Goal: Task Accomplishment & Management: Manage account settings

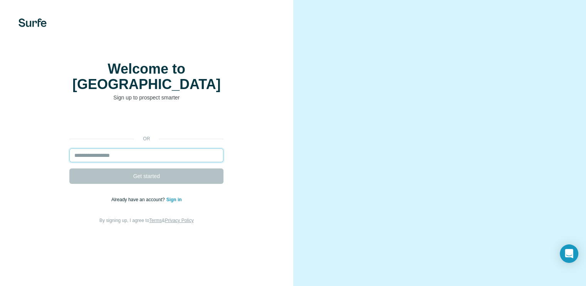
click at [84, 162] on input "email" at bounding box center [146, 155] width 154 height 14
click at [251, 183] on div "or Get started Already have an account? Sign in By signing up, I agree to Terms…" at bounding box center [146, 169] width 262 height 111
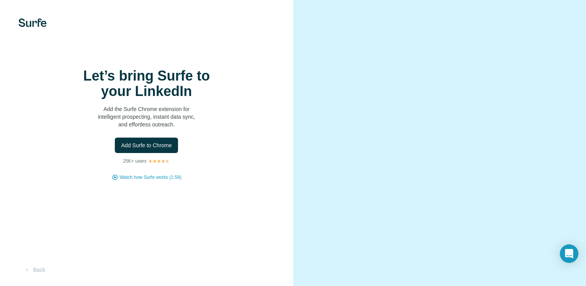
scroll to position [7, 0]
click at [149, 149] on span "Add Surfe to Chrome" at bounding box center [146, 145] width 51 height 8
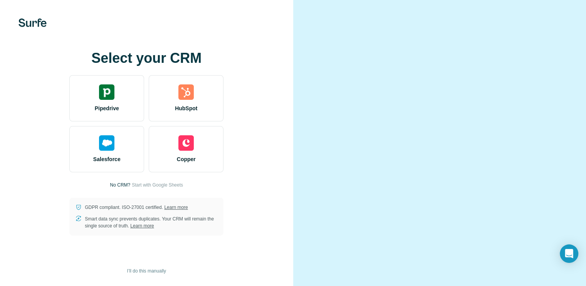
scroll to position [30, 0]
click at [135, 269] on span "I’ll do this manually" at bounding box center [146, 270] width 39 height 7
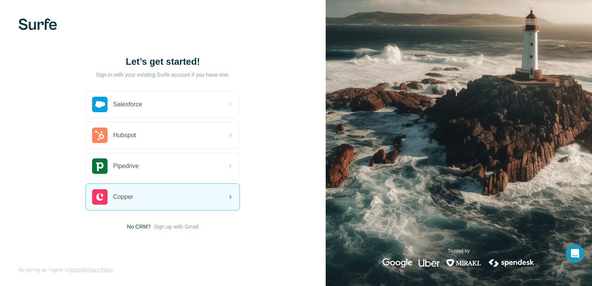
click at [352, 171] on img at bounding box center [458, 143] width 266 height 286
click at [168, 228] on span "Sign up with Gmail" at bounding box center [176, 227] width 45 height 8
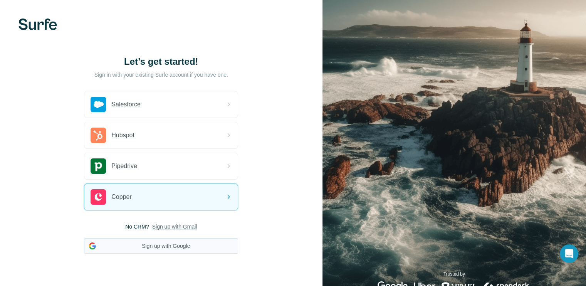
click at [153, 246] on button "Sign up with Google" at bounding box center [161, 245] width 154 height 15
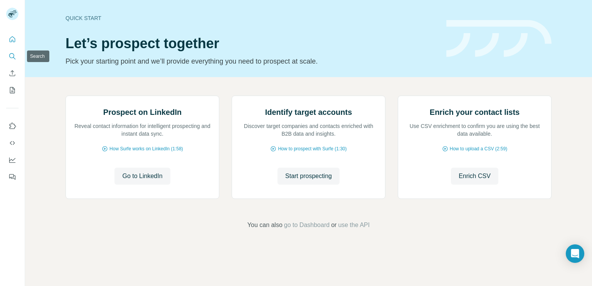
click at [12, 56] on icon "Search" at bounding box center [12, 56] width 8 height 8
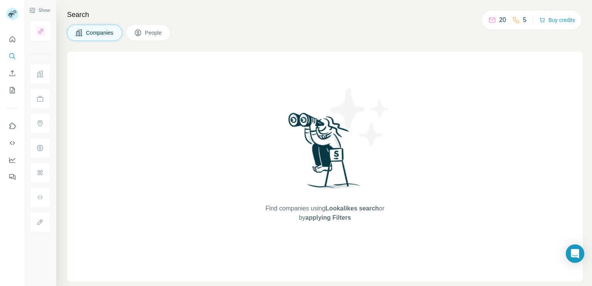
click at [149, 32] on span "People" at bounding box center [154, 33] width 18 height 8
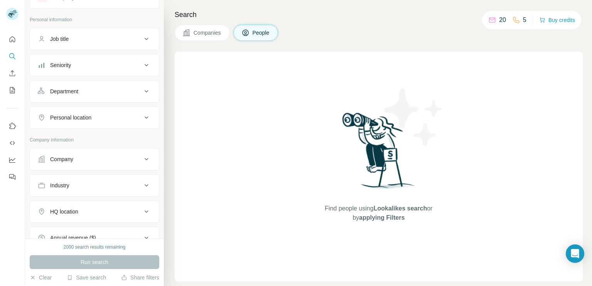
scroll to position [26, 0]
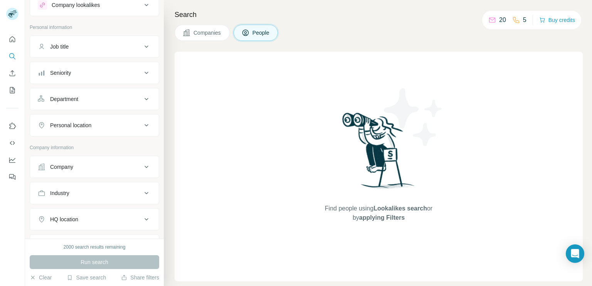
click at [142, 125] on icon at bounding box center [146, 125] width 9 height 9
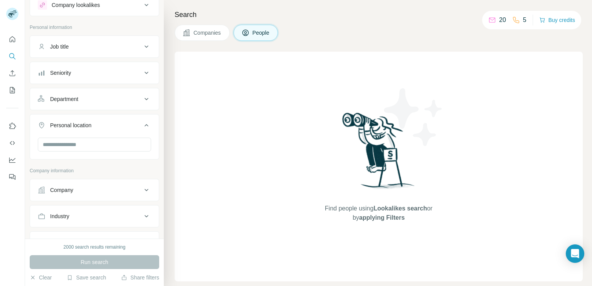
click at [142, 125] on icon at bounding box center [146, 125] width 9 height 9
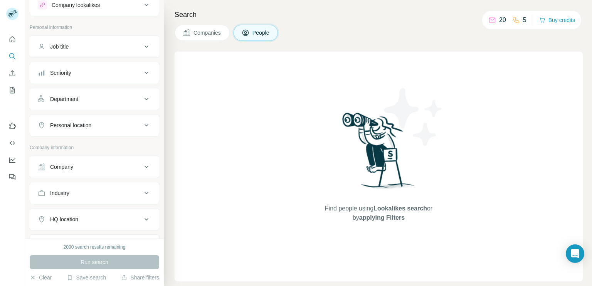
click at [489, 20] on icon at bounding box center [492, 19] width 6 height 3
click at [142, 123] on icon at bounding box center [146, 125] width 9 height 9
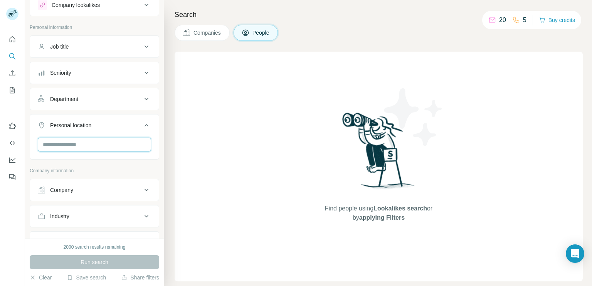
click at [63, 141] on input "text" at bounding box center [94, 144] width 113 height 14
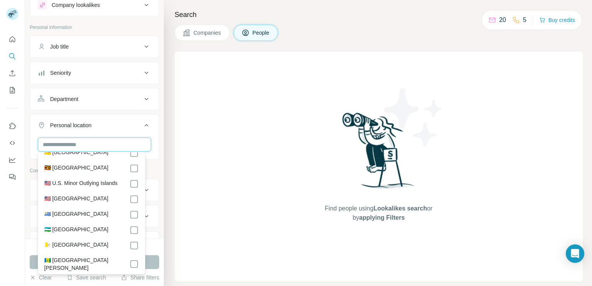
scroll to position [3569, 0]
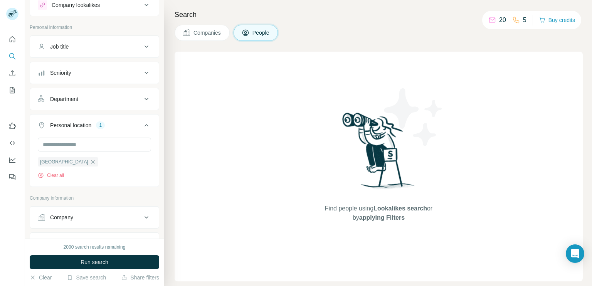
click at [142, 123] on icon at bounding box center [146, 125] width 9 height 9
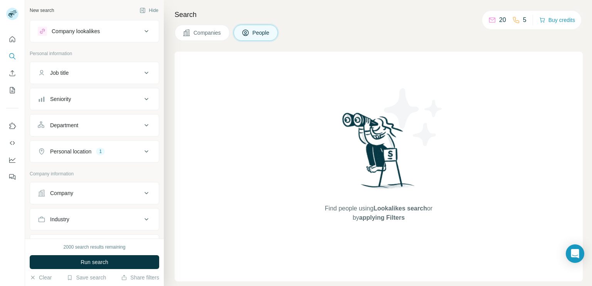
click at [142, 30] on icon at bounding box center [146, 31] width 9 height 9
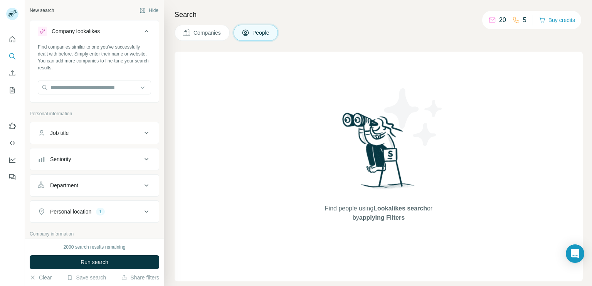
click at [144, 30] on icon at bounding box center [146, 31] width 4 height 2
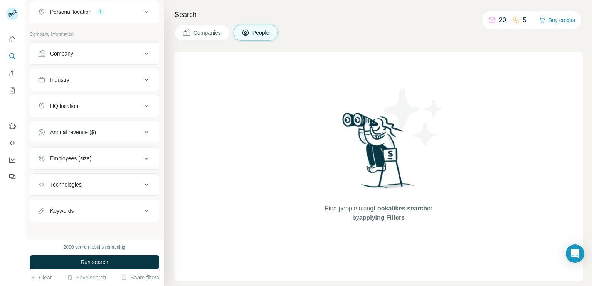
scroll to position [142, 0]
click at [142, 208] on icon at bounding box center [146, 207] width 9 height 9
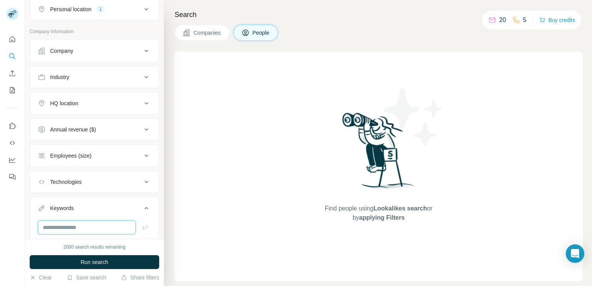
click at [55, 223] on input "text" at bounding box center [87, 227] width 98 height 14
type input "**********"
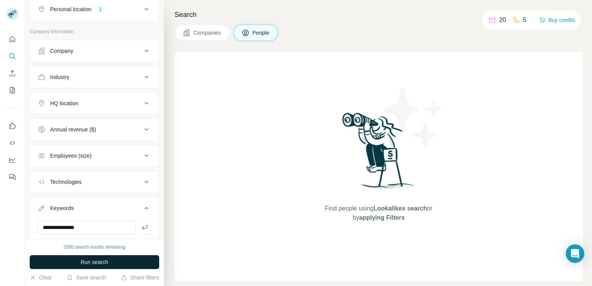
click at [76, 263] on button "Run search" at bounding box center [94, 262] width 129 height 14
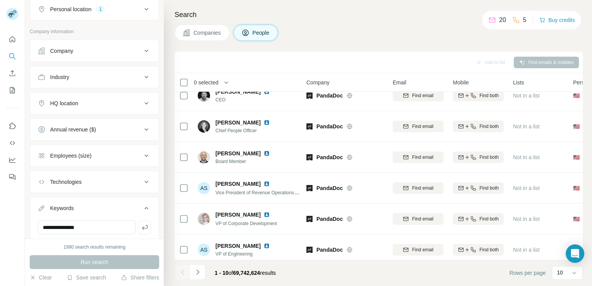
scroll to position [0, 2]
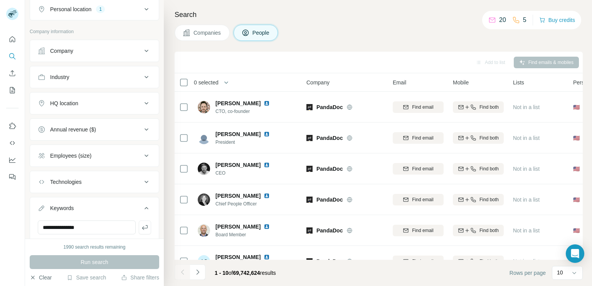
click at [36, 277] on button "Clear" at bounding box center [41, 277] width 22 height 8
click at [44, 279] on button "Clear" at bounding box center [41, 277] width 22 height 8
click at [142, 9] on icon at bounding box center [146, 9] width 9 height 9
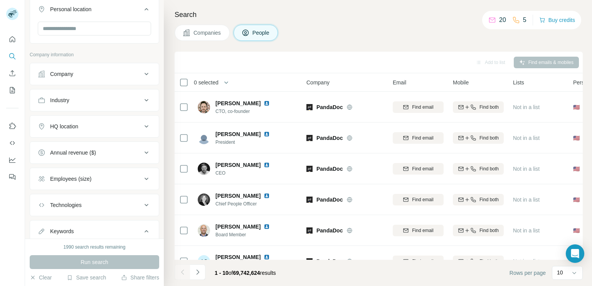
click at [142, 9] on icon at bounding box center [146, 9] width 9 height 9
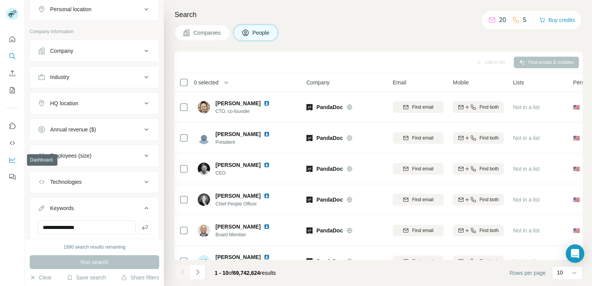
click at [11, 159] on icon "Dashboard" at bounding box center [12, 160] width 8 height 8
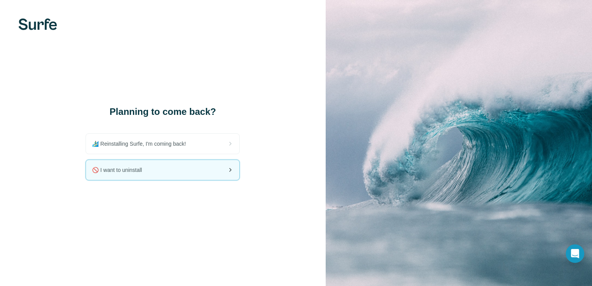
click at [117, 170] on span "🚫 I want to uninstall" at bounding box center [120, 170] width 56 height 8
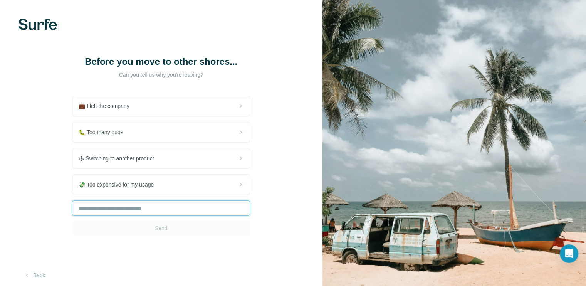
click at [96, 208] on input "text" at bounding box center [161, 207] width 178 height 15
type input "**********"
click at [143, 227] on button "Send" at bounding box center [161, 227] width 178 height 15
